Goal: Use online tool/utility: Utilize a website feature to perform a specific function

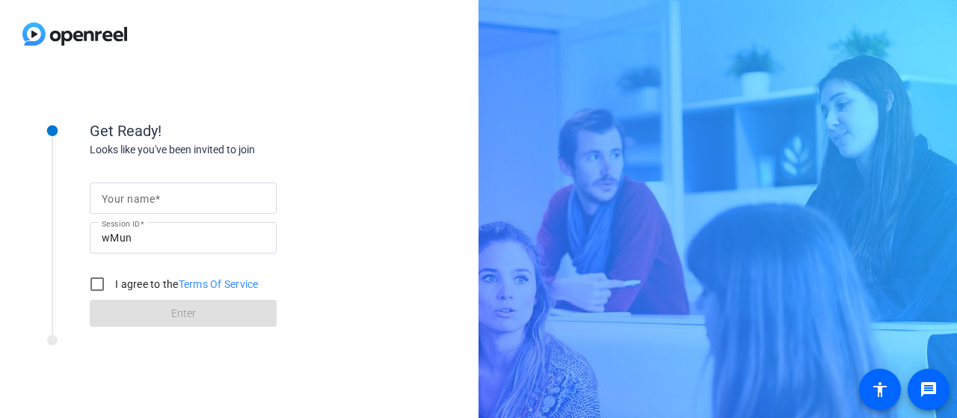
click at [142, 202] on mat-label "Your name" at bounding box center [128, 199] width 53 height 12
click at [142, 202] on input "Your name" at bounding box center [183, 198] width 163 height 18
type input "[PERSON_NAME]"
click at [97, 283] on input "I agree to the Terms Of Service" at bounding box center [97, 284] width 30 height 30
checkbox input "true"
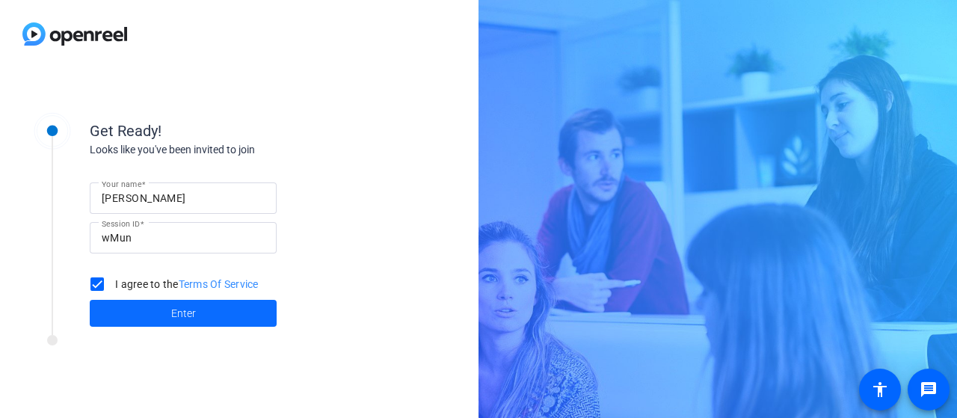
click at [186, 324] on span at bounding box center [183, 313] width 187 height 36
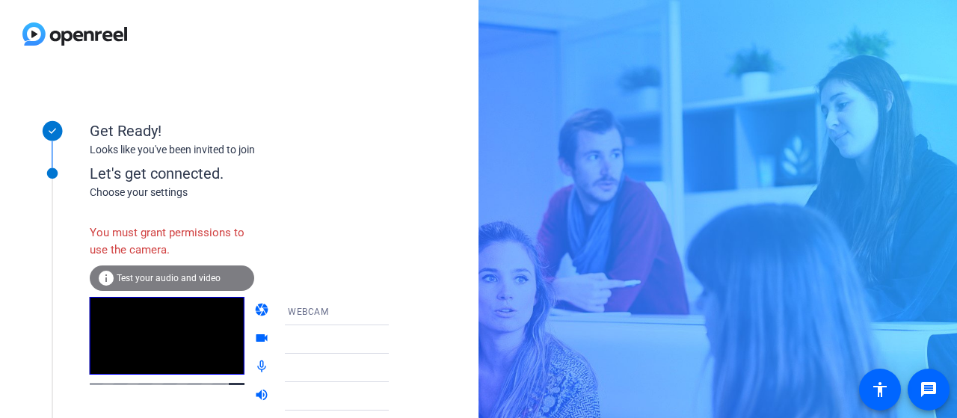
click at [154, 277] on span "Test your audio and video" at bounding box center [169, 278] width 104 height 10
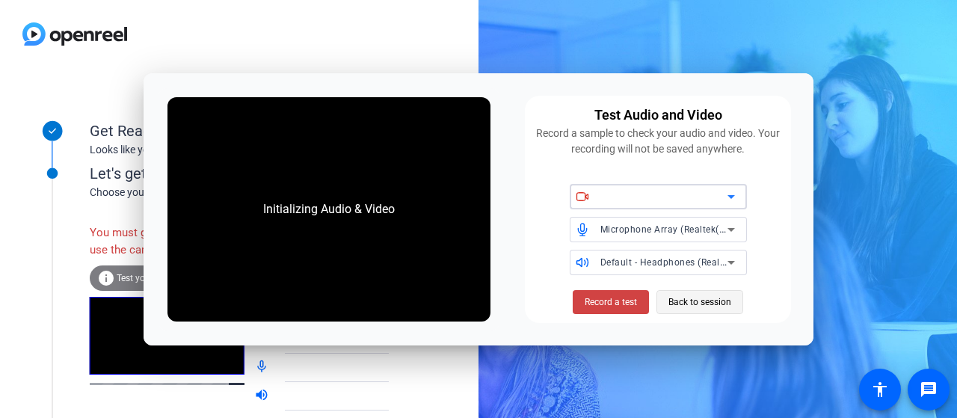
click at [694, 297] on span "Back to session" at bounding box center [699, 302] width 63 height 28
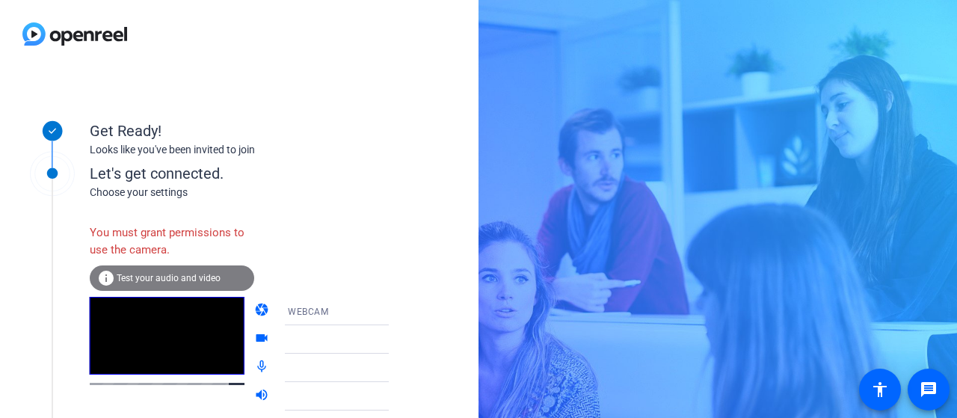
click at [150, 277] on span "Test your audio and video" at bounding box center [169, 278] width 104 height 10
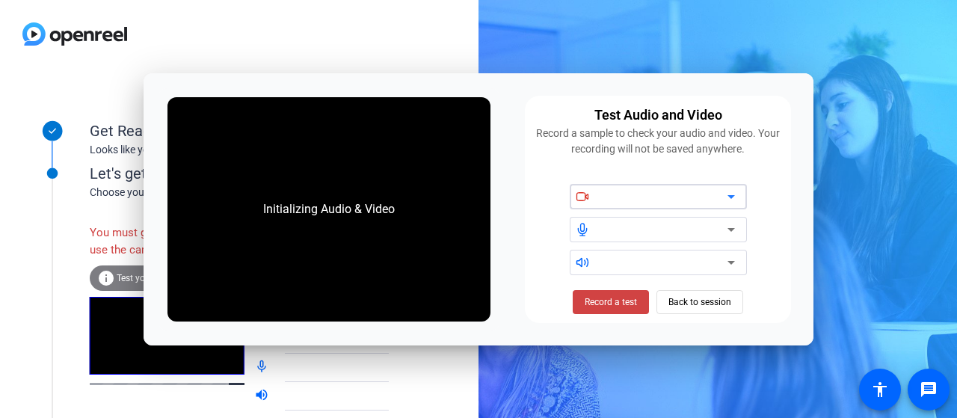
click at [678, 198] on div at bounding box center [663, 197] width 127 height 18
click at [730, 194] on icon at bounding box center [731, 197] width 18 height 18
click at [613, 300] on span "Record a test" at bounding box center [611, 301] width 52 height 13
click at [685, 300] on span "Back to session" at bounding box center [699, 302] width 63 height 28
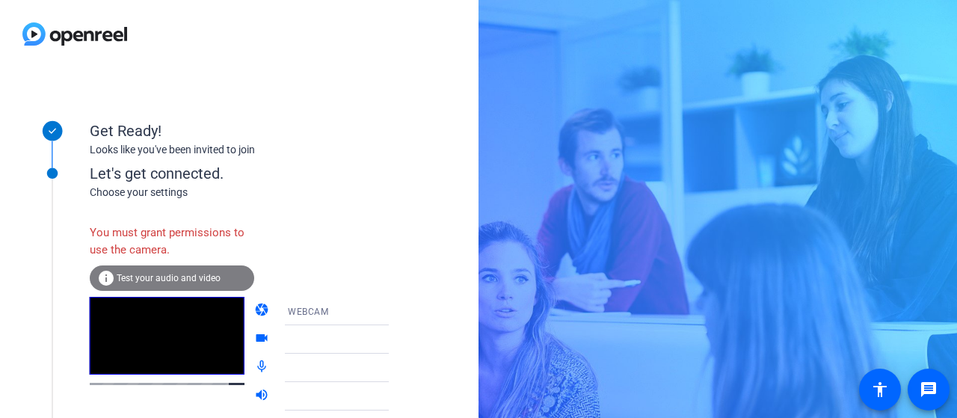
click at [323, 309] on div "WEBCAM" at bounding box center [343, 311] width 111 height 19
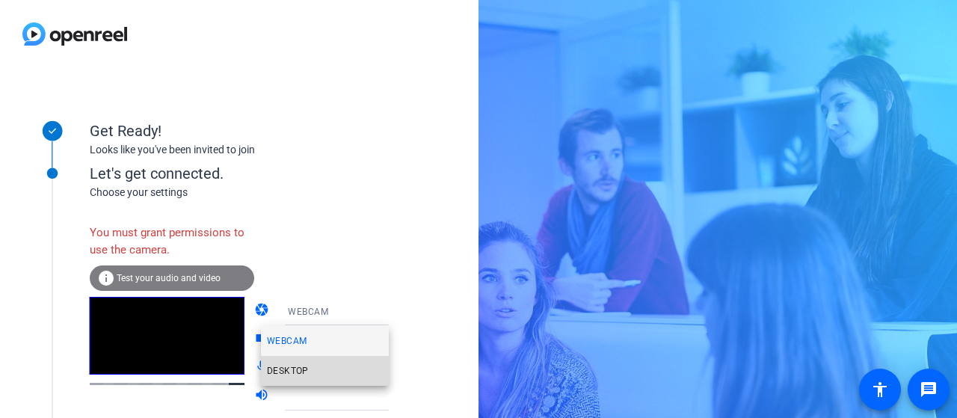
click at [289, 369] on span "DESKTOP" at bounding box center [288, 371] width 42 height 18
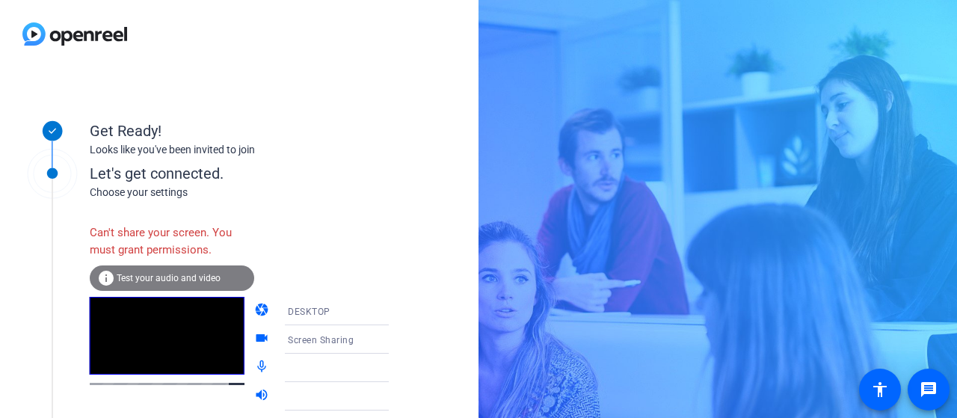
click at [155, 279] on span "Test your audio and video" at bounding box center [169, 278] width 104 height 10
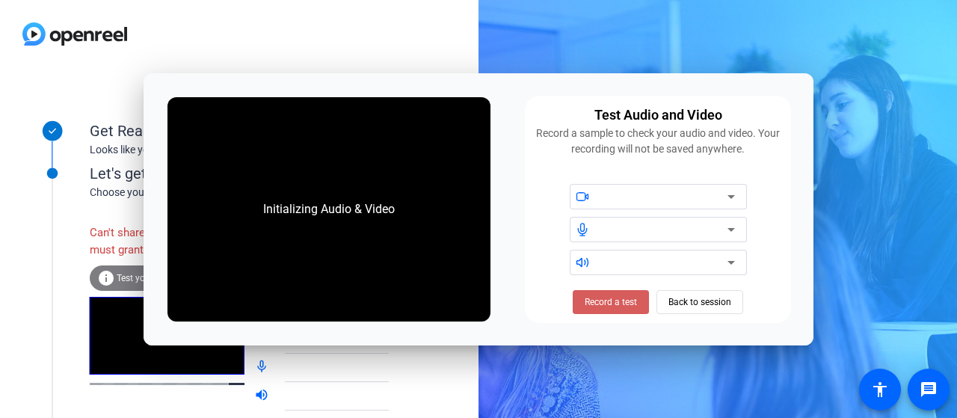
click at [616, 295] on span "Record a test" at bounding box center [611, 301] width 52 height 13
click at [706, 302] on span "Back to session" at bounding box center [699, 302] width 63 height 28
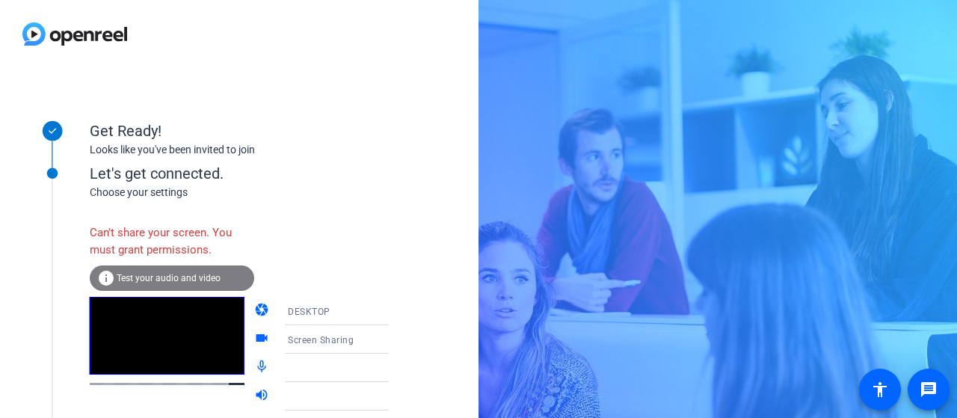
click at [163, 282] on span "Test your audio and video" at bounding box center [169, 278] width 104 height 10
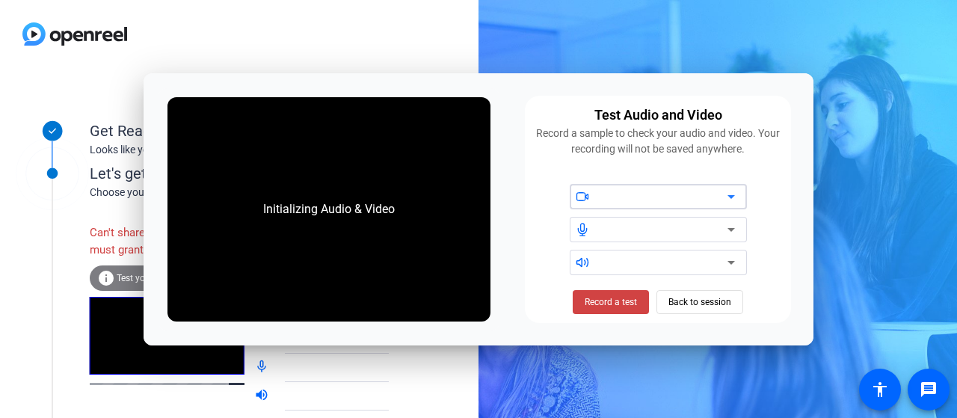
click at [664, 198] on div at bounding box center [663, 197] width 127 height 18
click at [665, 199] on div at bounding box center [663, 197] width 127 height 18
click at [730, 199] on icon at bounding box center [731, 197] width 18 height 18
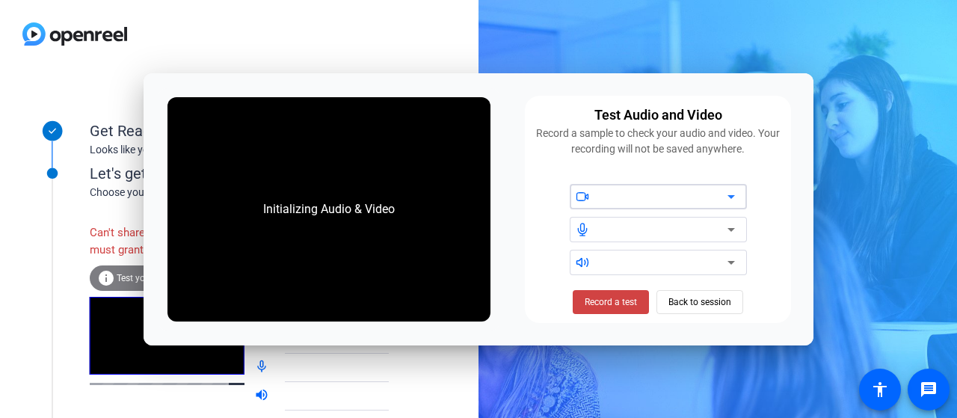
click at [731, 232] on icon at bounding box center [731, 230] width 18 height 18
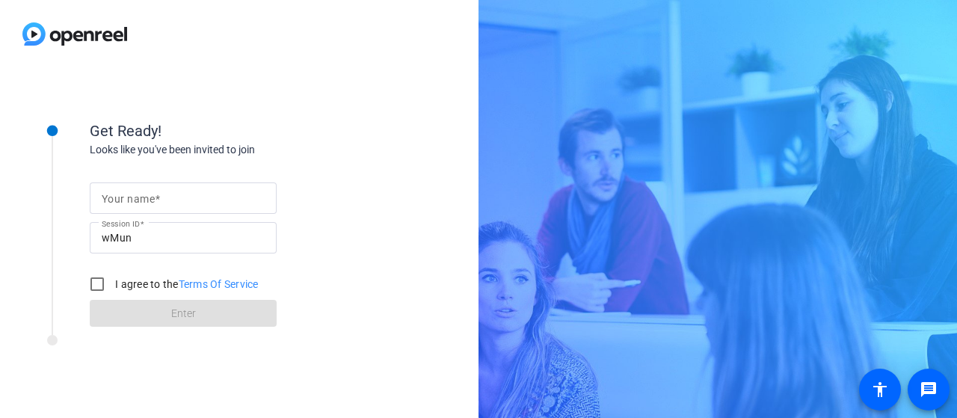
click at [222, 211] on div at bounding box center [183, 197] width 163 height 31
type input "[PERSON_NAME]"
click at [100, 283] on input "I agree to the Terms Of Service" at bounding box center [97, 284] width 30 height 30
checkbox input "true"
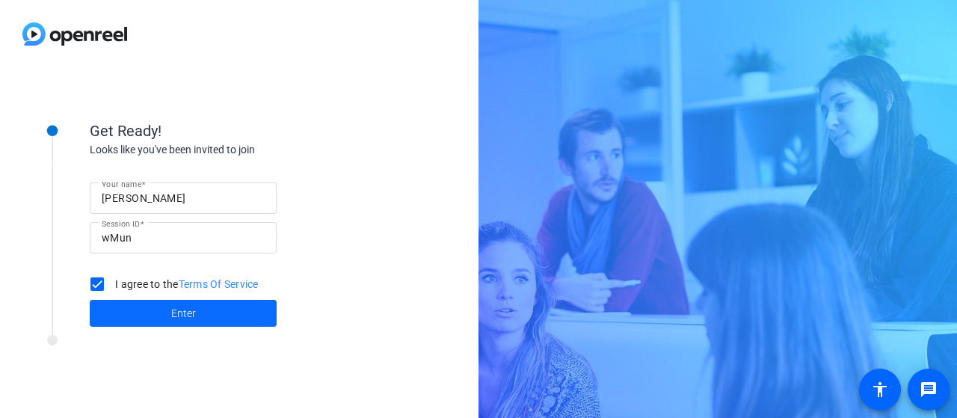
click at [184, 324] on span at bounding box center [183, 313] width 187 height 36
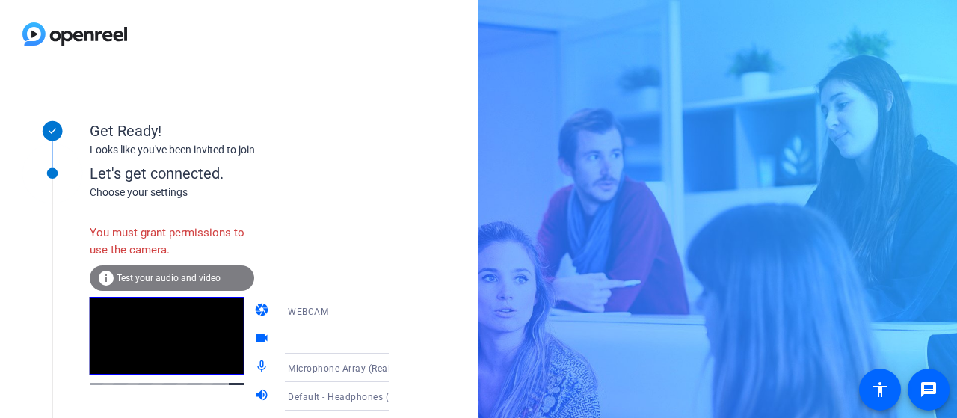
click at [172, 282] on span "Test your audio and video" at bounding box center [169, 278] width 104 height 10
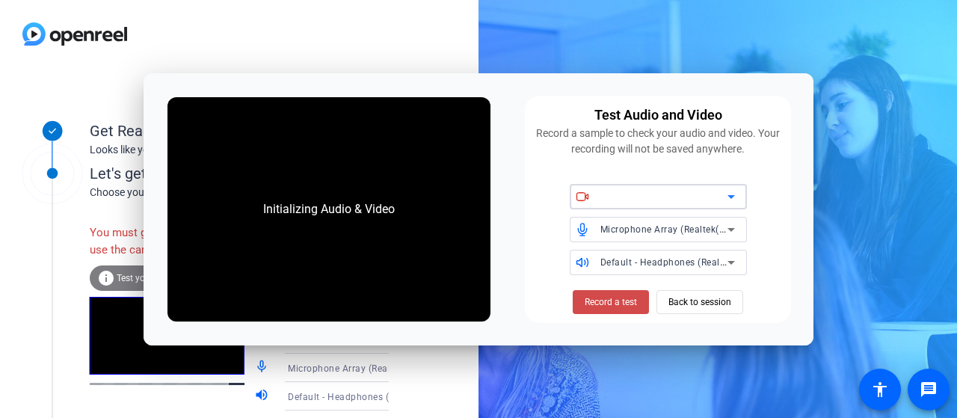
click at [602, 301] on span "Record a test" at bounding box center [611, 301] width 52 height 13
click at [707, 300] on span "Back to session" at bounding box center [699, 302] width 63 height 28
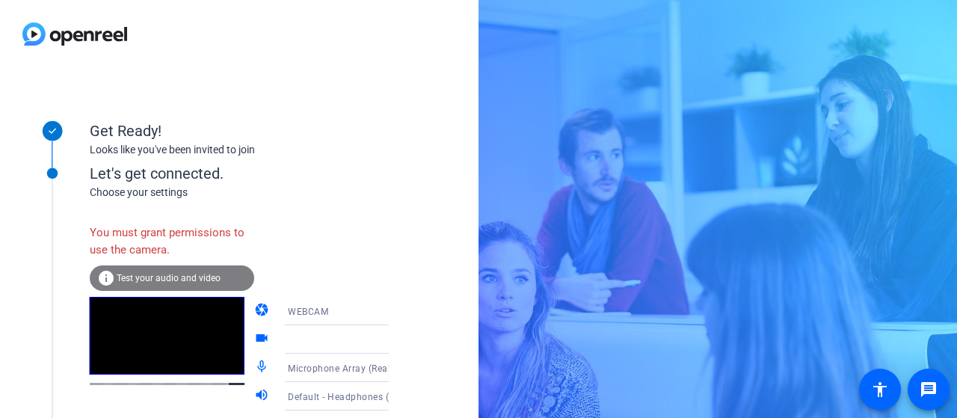
click at [141, 401] on div at bounding box center [167, 354] width 155 height 114
click at [166, 336] on video at bounding box center [167, 336] width 155 height 78
click at [254, 337] on mat-icon "videocam" at bounding box center [263, 339] width 18 height 18
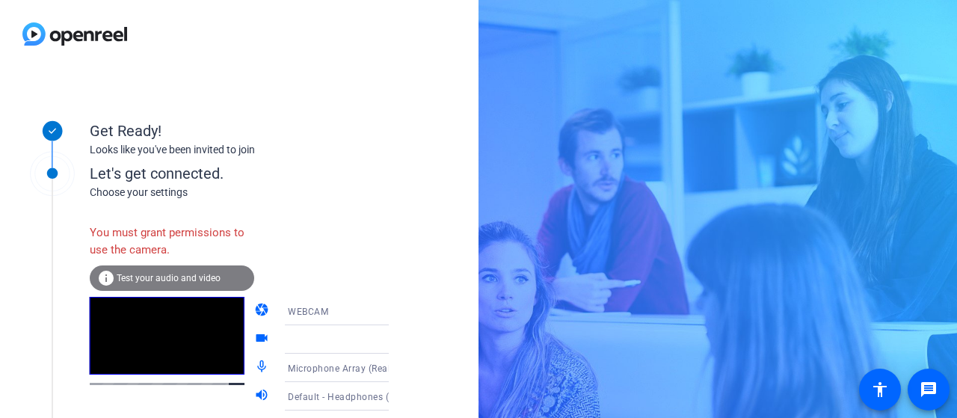
click at [395, 340] on icon at bounding box center [404, 339] width 18 height 18
click at [320, 389] on div "Default - Headphones (Realtek(R) Audio)" at bounding box center [343, 396] width 111 height 19
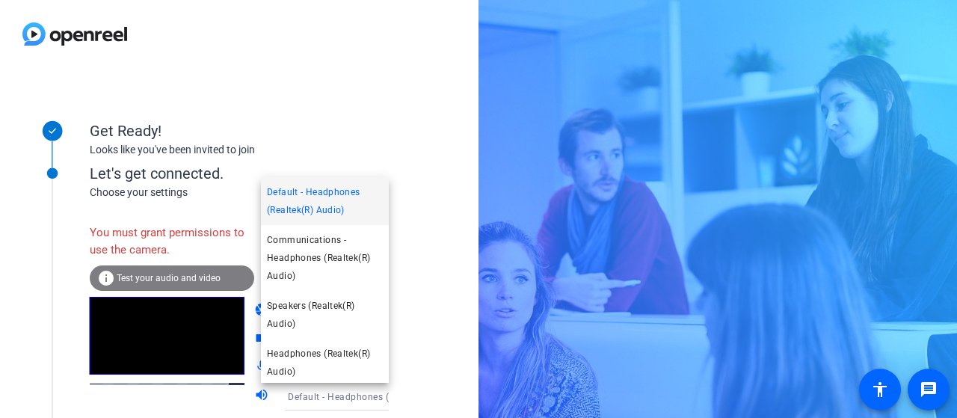
click at [401, 331] on div at bounding box center [478, 209] width 957 height 418
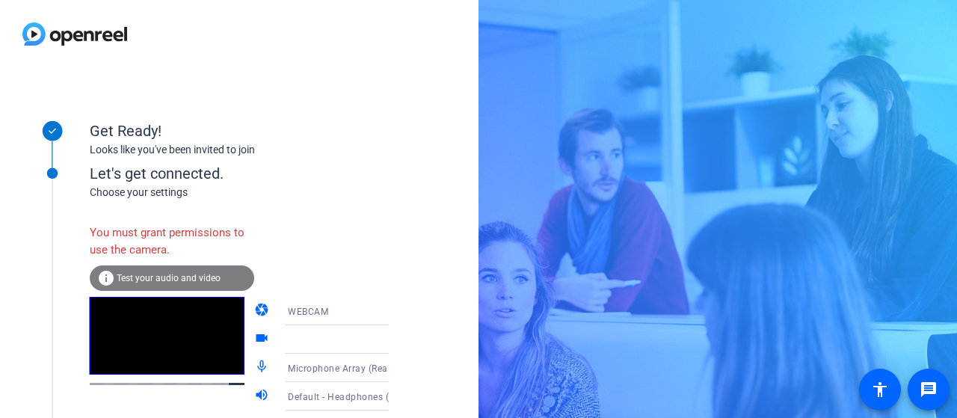
click at [315, 369] on span "Microphone Array (Realtek(R) Audio)" at bounding box center [368, 368] width 160 height 12
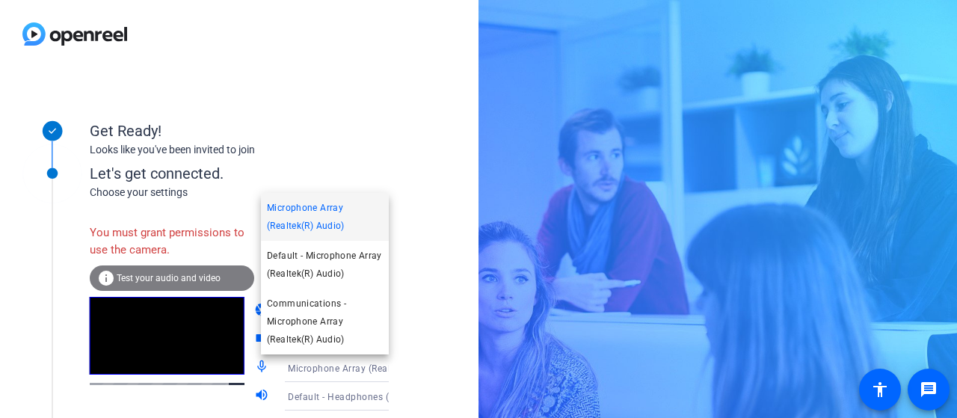
click at [315, 369] on div at bounding box center [478, 209] width 957 height 418
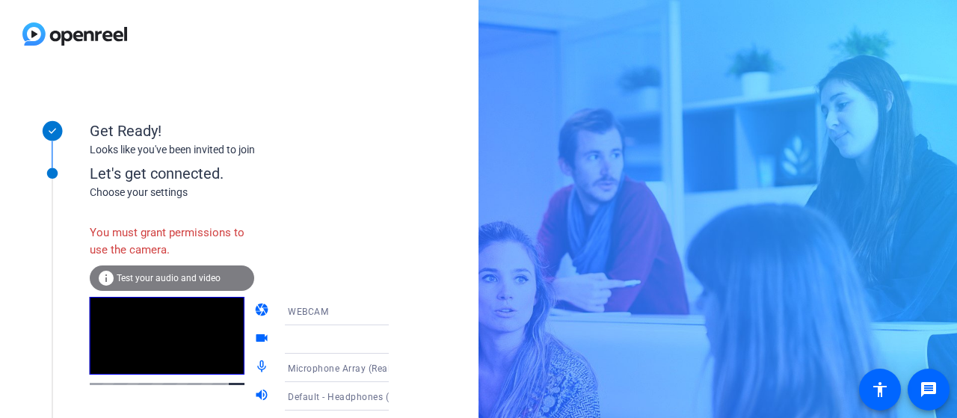
click at [164, 283] on span "Test your audio and video" at bounding box center [169, 278] width 104 height 10
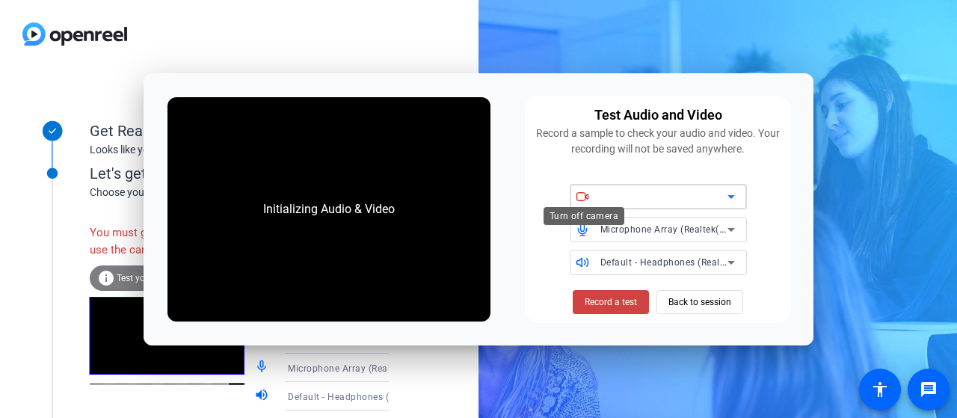
click at [583, 195] on icon at bounding box center [582, 196] width 13 height 13
click at [619, 298] on span "Record a test" at bounding box center [611, 301] width 52 height 13
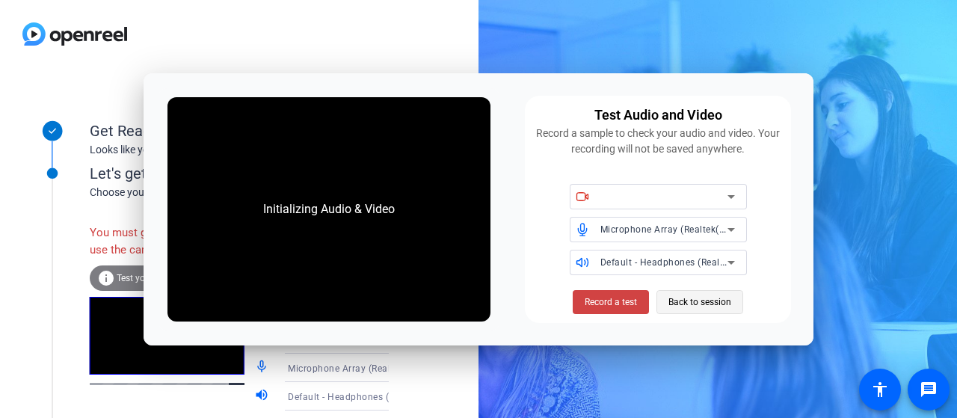
click at [692, 303] on span "Back to session" at bounding box center [699, 302] width 63 height 28
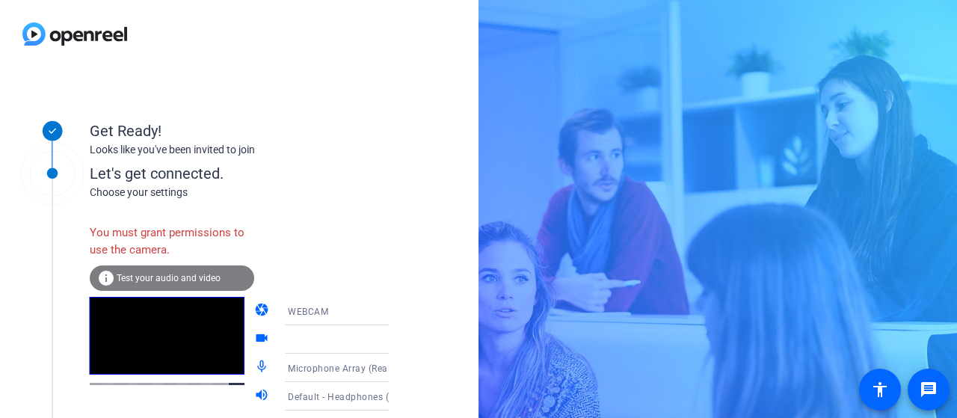
click at [189, 273] on span "Test your audio and video" at bounding box center [169, 278] width 104 height 10
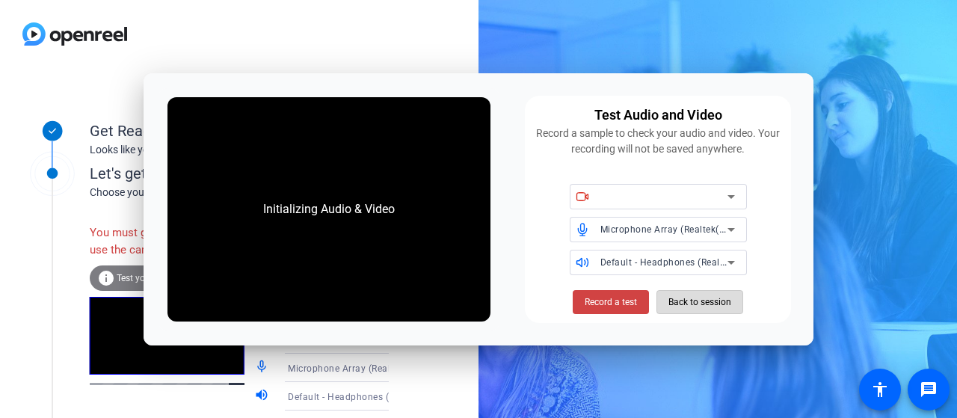
click at [720, 307] on span "Back to session" at bounding box center [699, 302] width 63 height 28
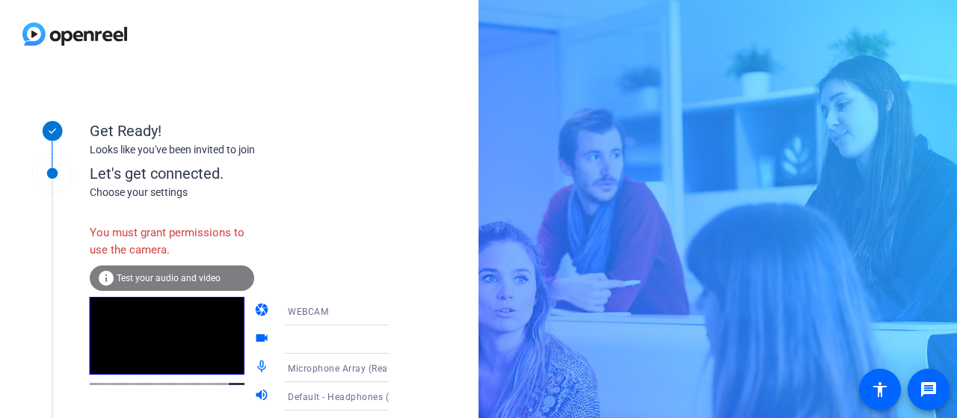
click at [288, 310] on span "WEBCAM" at bounding box center [308, 311] width 40 height 10
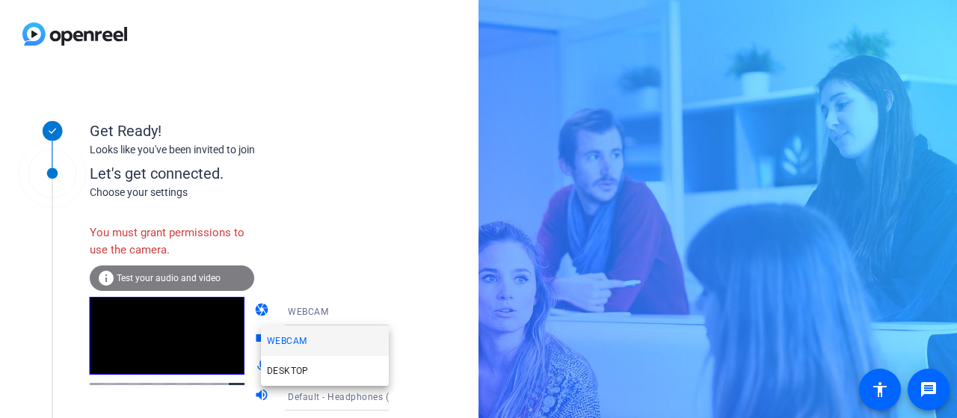
click at [286, 310] on div at bounding box center [478, 209] width 957 height 418
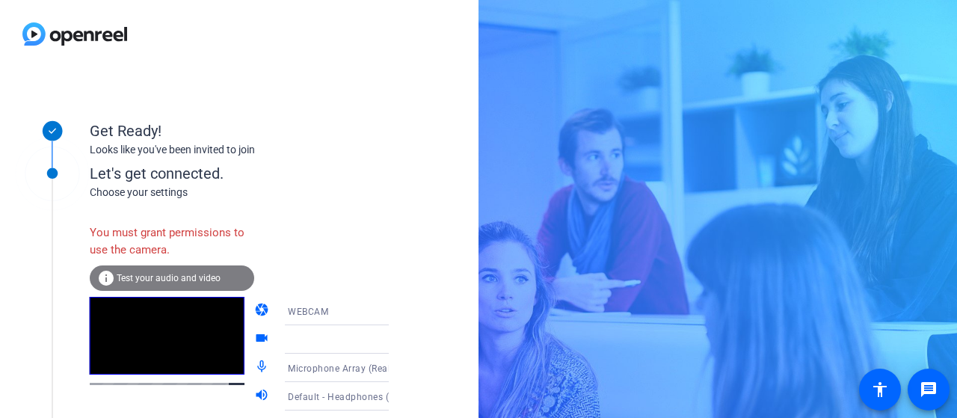
click at [254, 341] on mat-icon "videocam" at bounding box center [263, 339] width 18 height 18
click at [395, 337] on icon at bounding box center [404, 339] width 18 height 18
click at [105, 279] on mat-icon "info" at bounding box center [106, 278] width 18 height 18
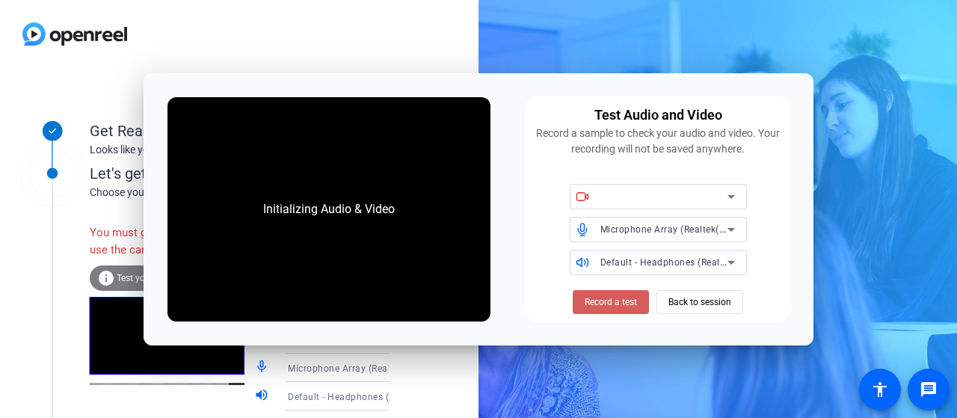
click at [617, 300] on span "Record a test" at bounding box center [611, 301] width 52 height 13
click at [736, 192] on icon at bounding box center [731, 197] width 18 height 18
